Goal: Task Accomplishment & Management: Manage account settings

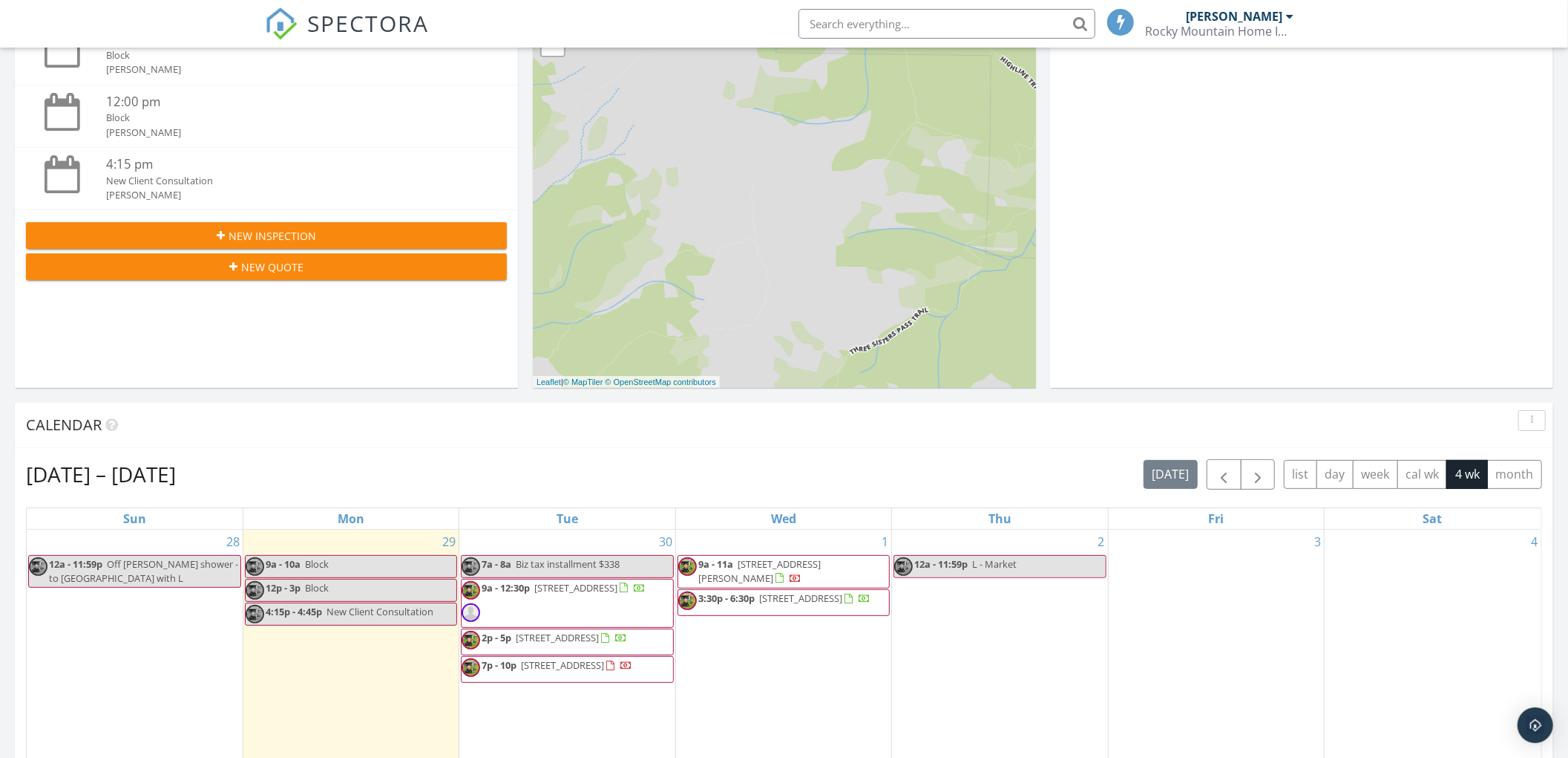
scroll to position [297, 0]
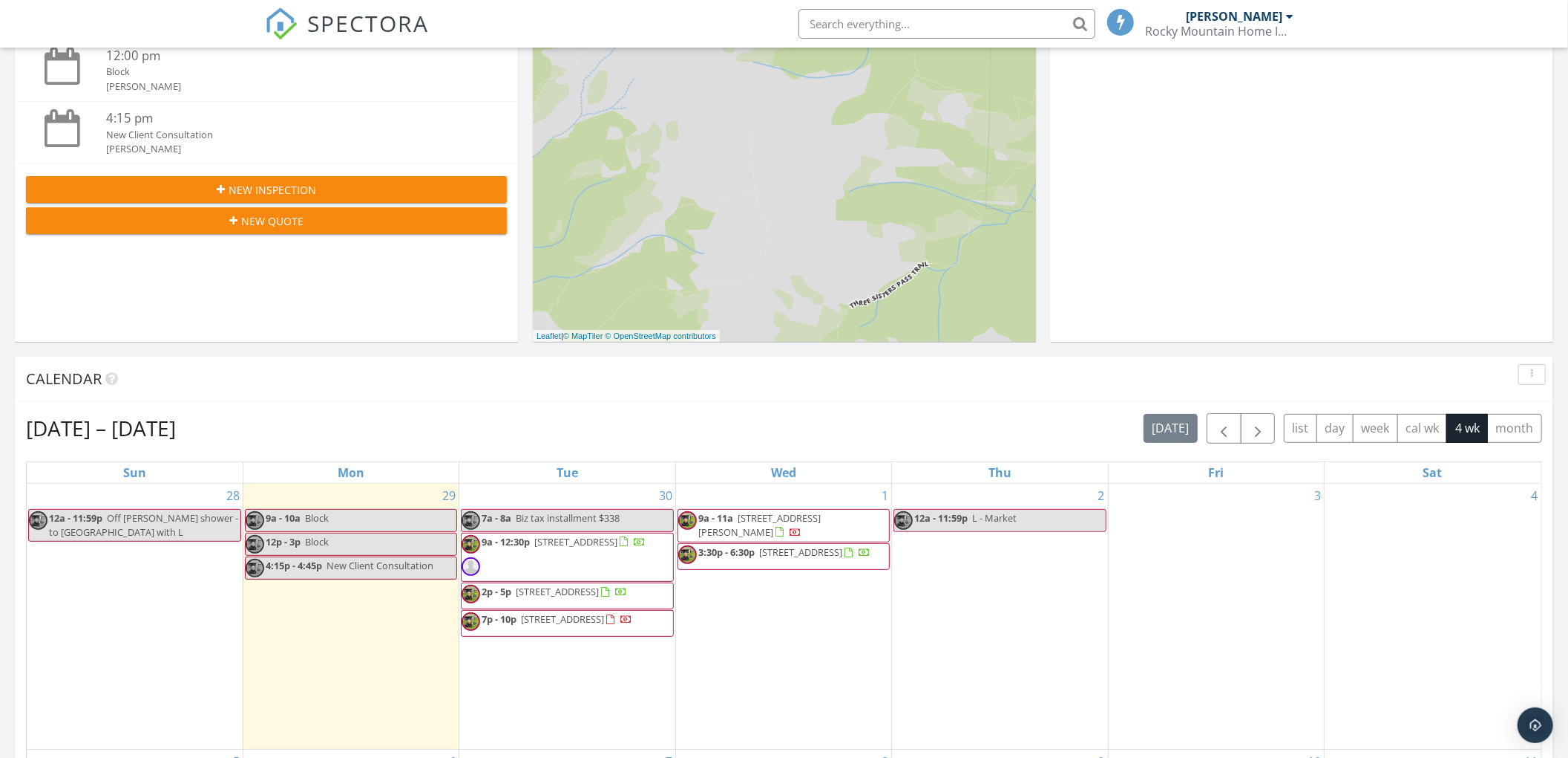
click at [726, 517] on span "9a - 11a" at bounding box center [715, 517] width 35 height 13
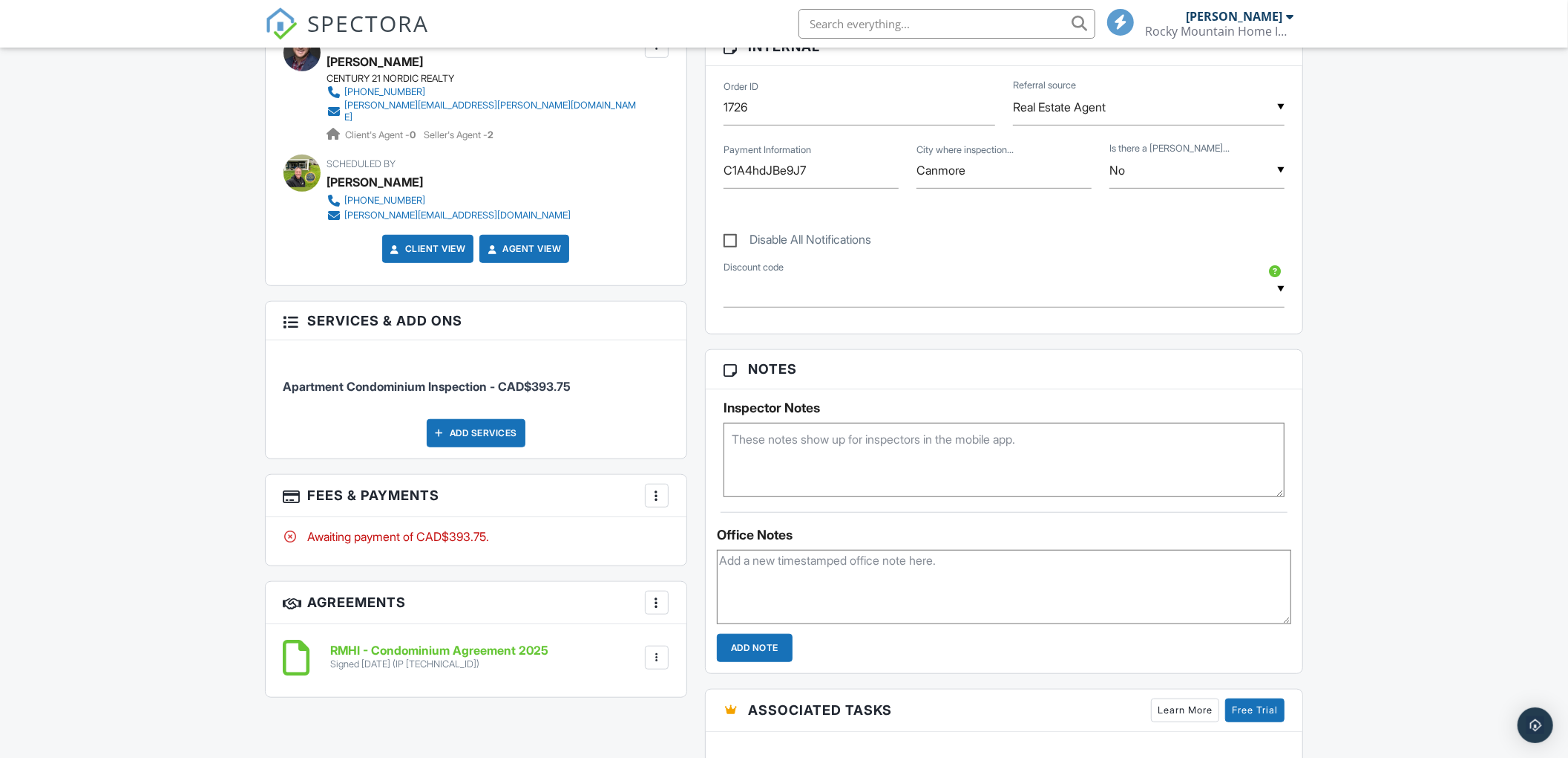
scroll to position [792, 0]
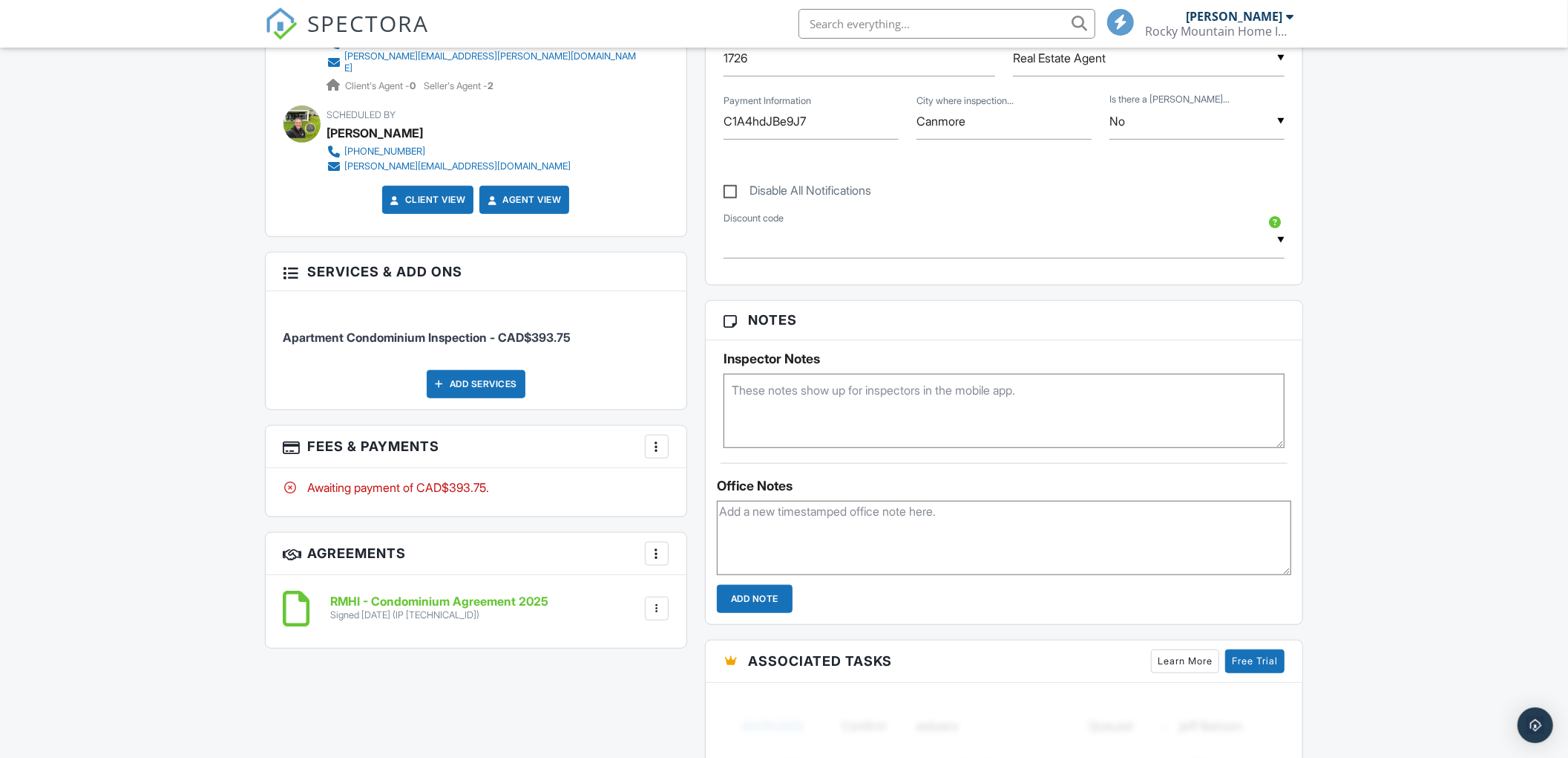
type input "C1A4hdJBe9J7"
click at [658, 440] on div at bounding box center [657, 446] width 15 height 15
drag, startPoint x: 705, startPoint y: 593, endPoint x: 702, endPoint y: 433, distance: 160.0
click at [705, 594] on div "Paid In Full" at bounding box center [731, 602] width 143 height 18
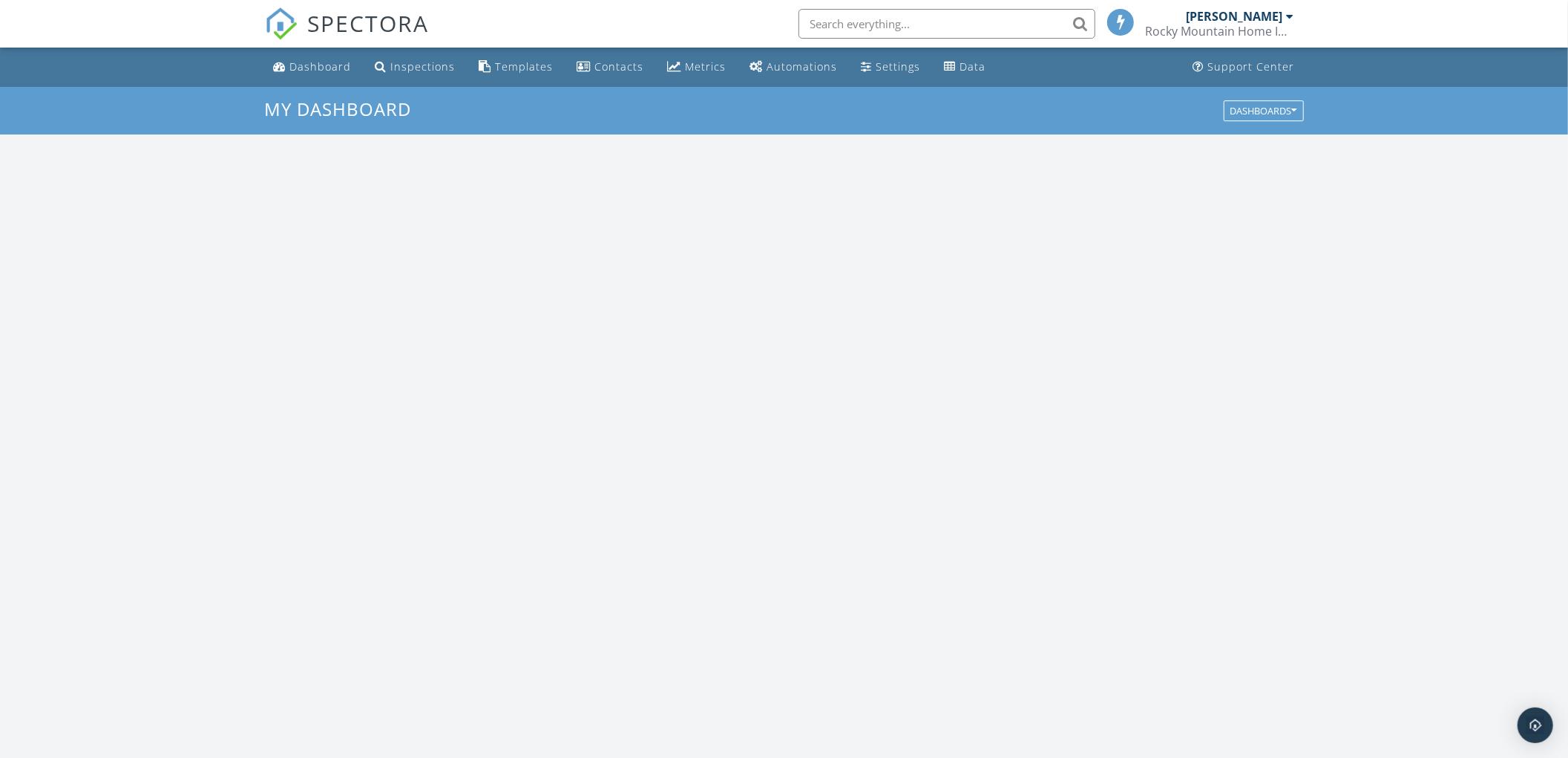
scroll to position [1382, 1599]
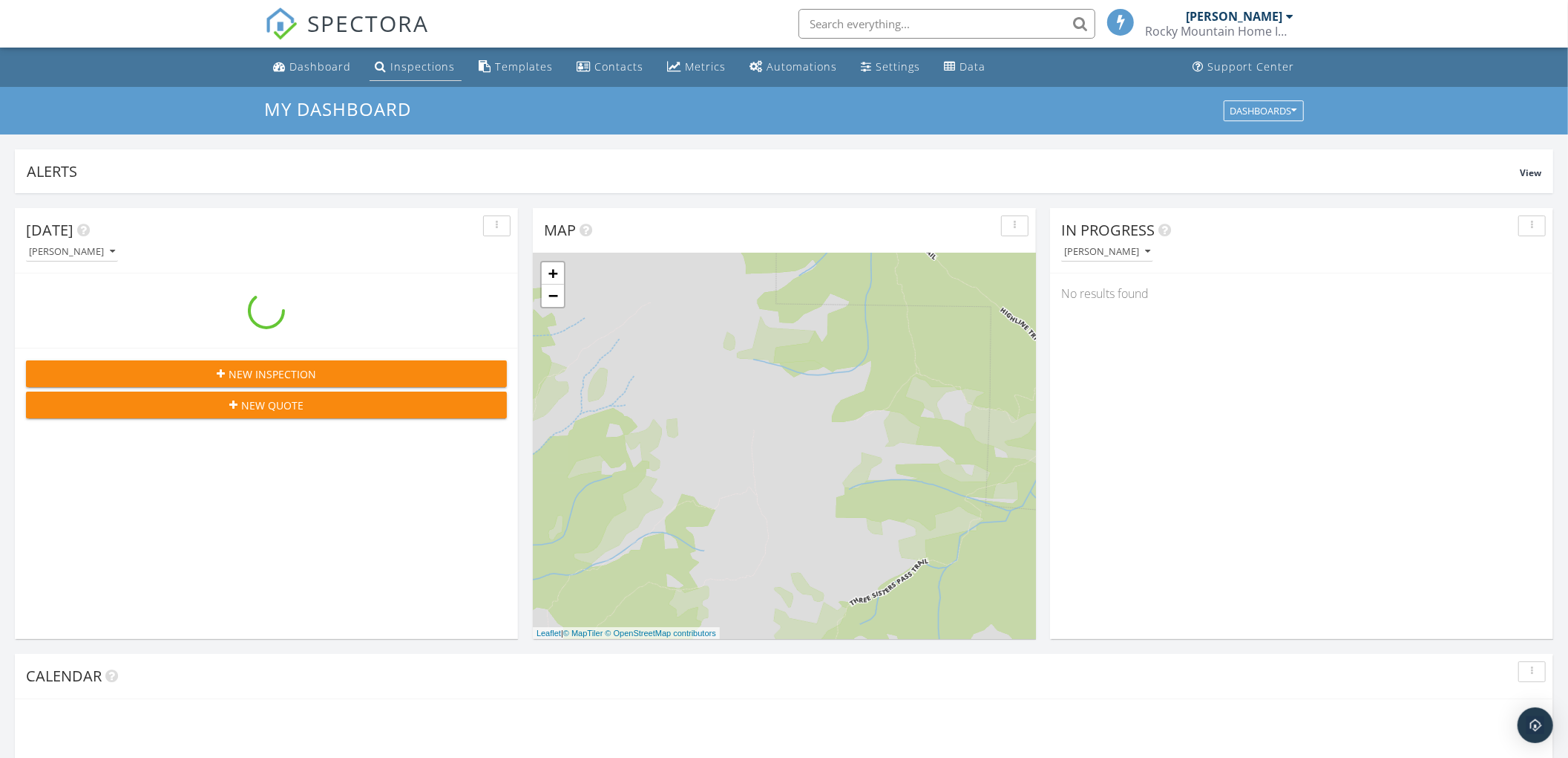
click at [409, 63] on div "Inspections" at bounding box center [424, 66] width 64 height 14
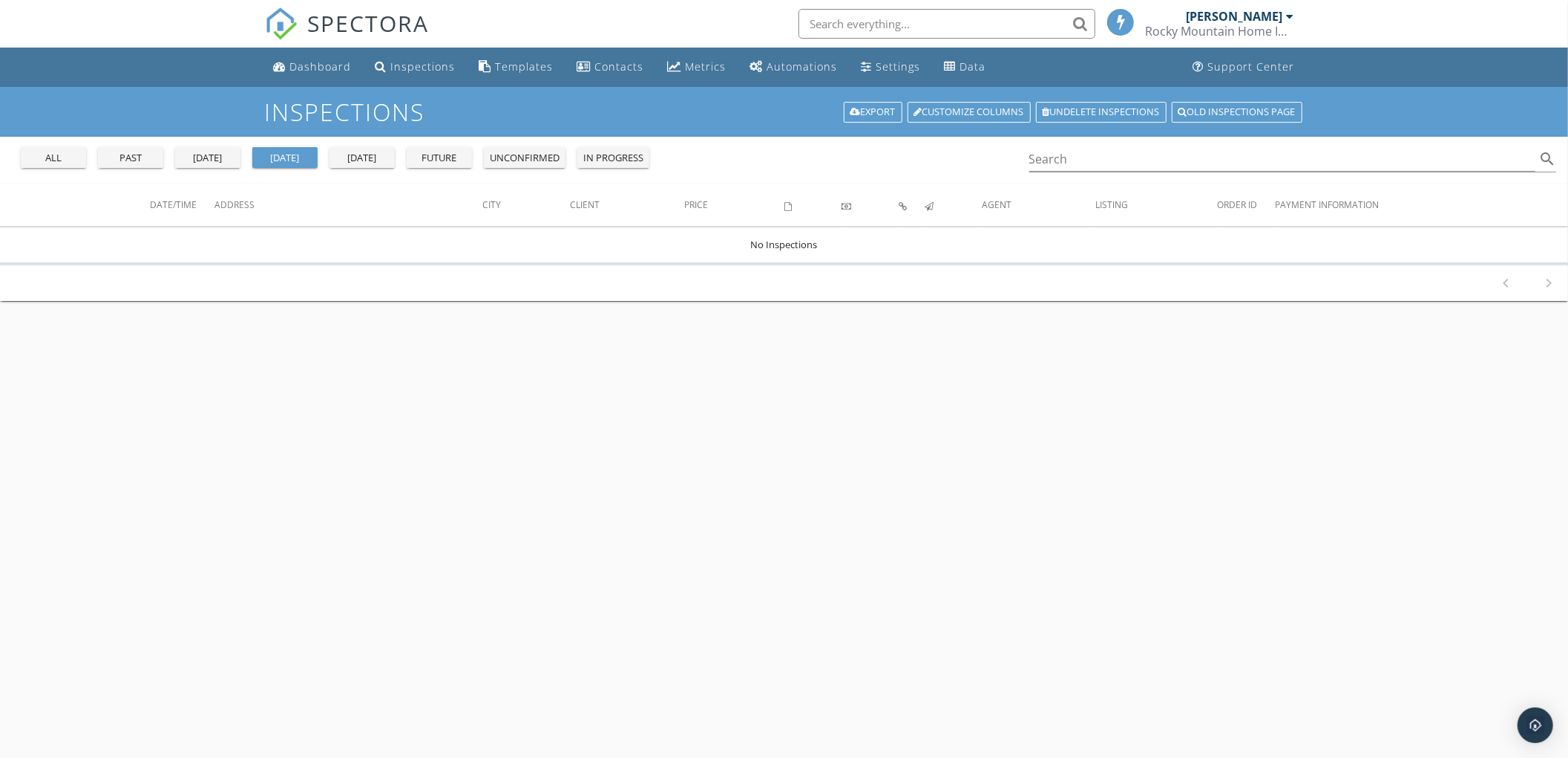
click at [459, 166] on button "future" at bounding box center [439, 158] width 65 height 21
